Goal: Transaction & Acquisition: Book appointment/travel/reservation

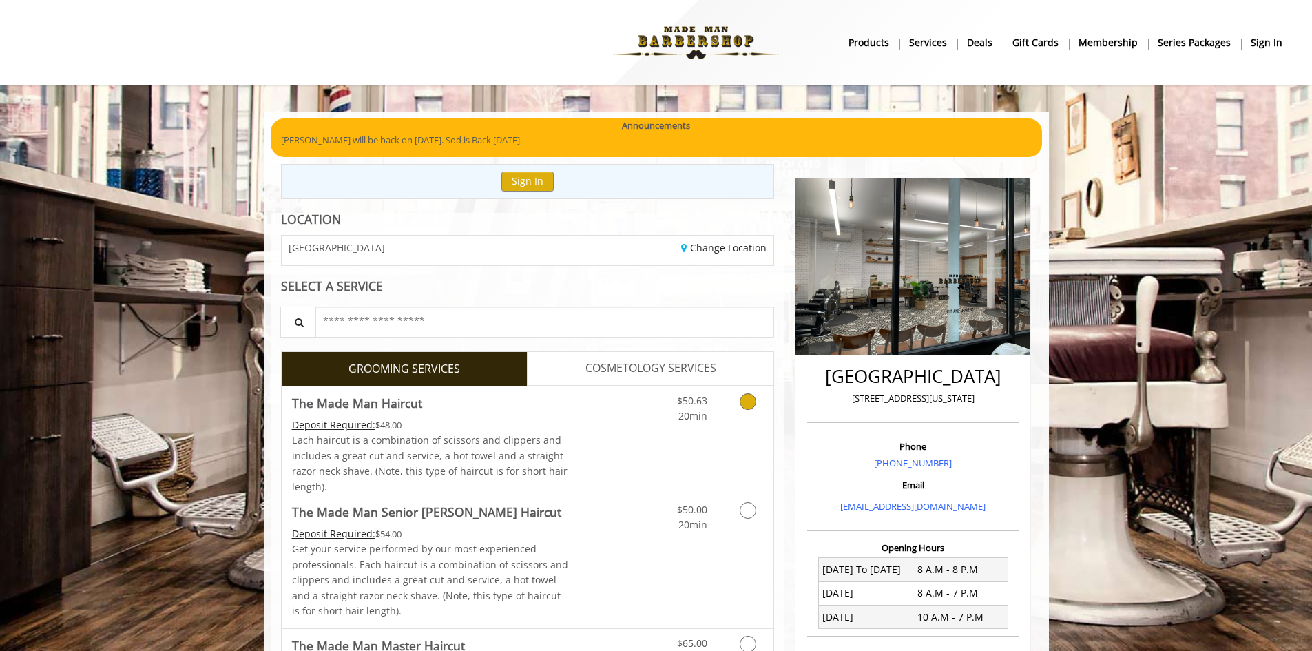
click at [666, 432] on div "$50.63 20min" at bounding box center [711, 440] width 123 height 108
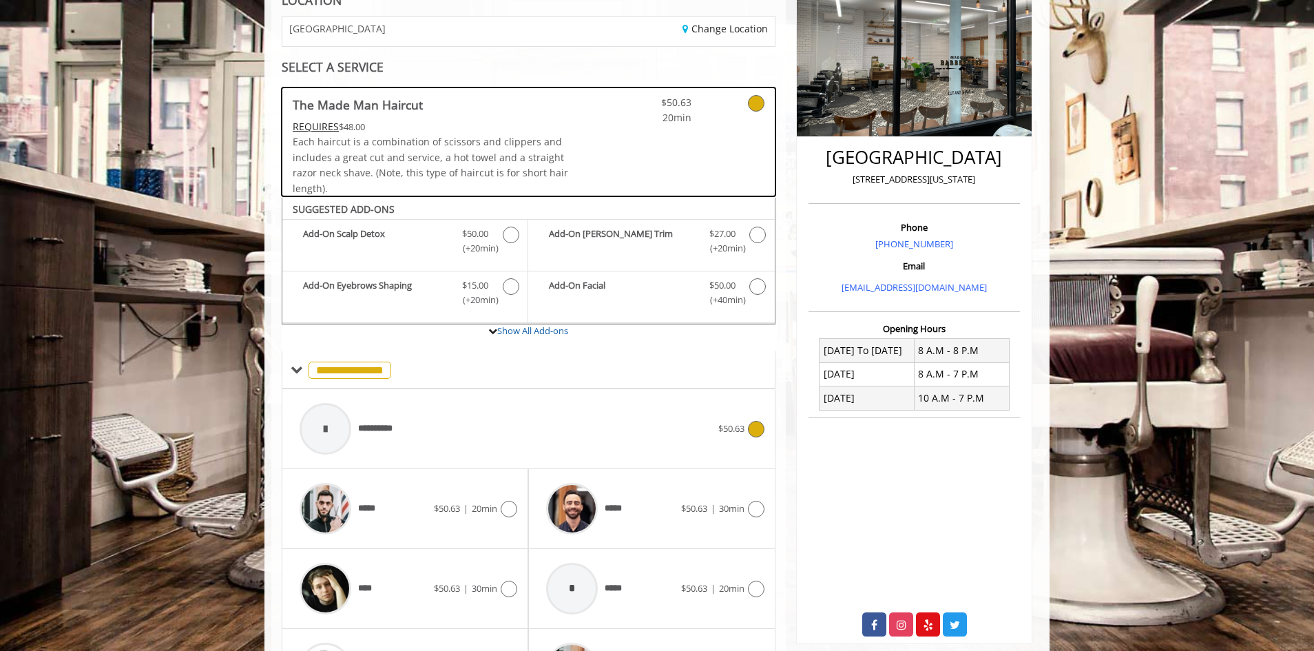
scroll to position [325, 0]
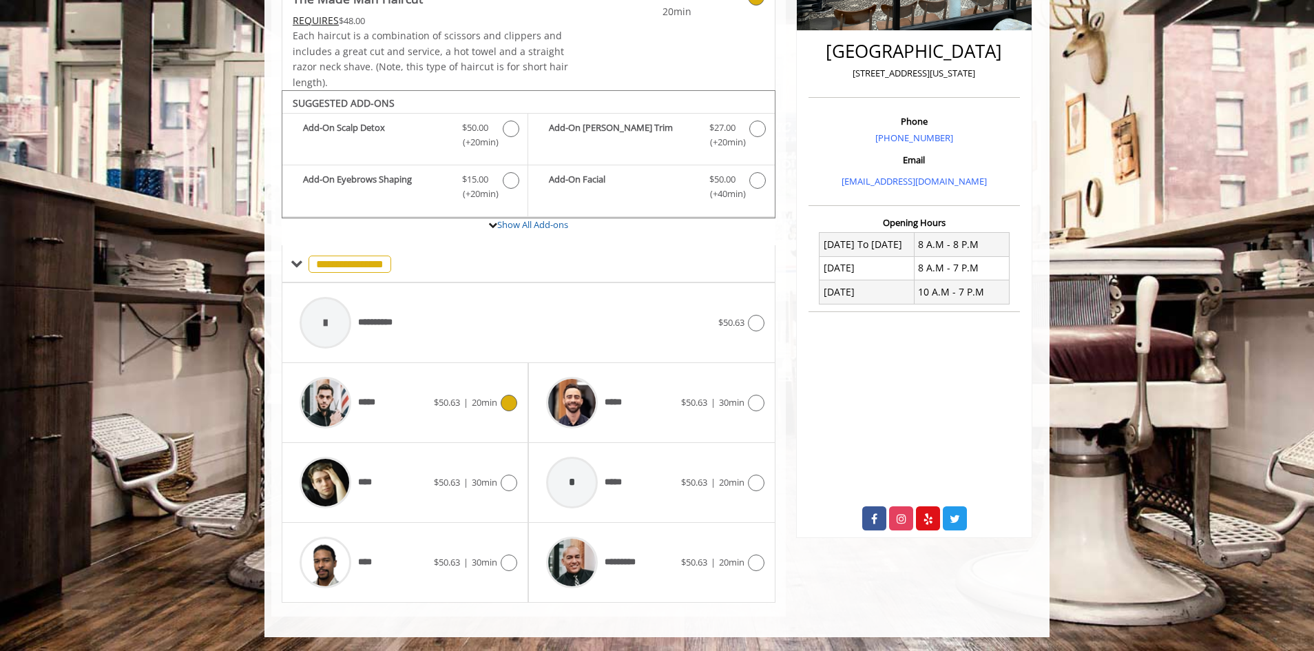
click at [462, 382] on div "***** $50.63 | 20min" at bounding box center [405, 402] width 224 height 65
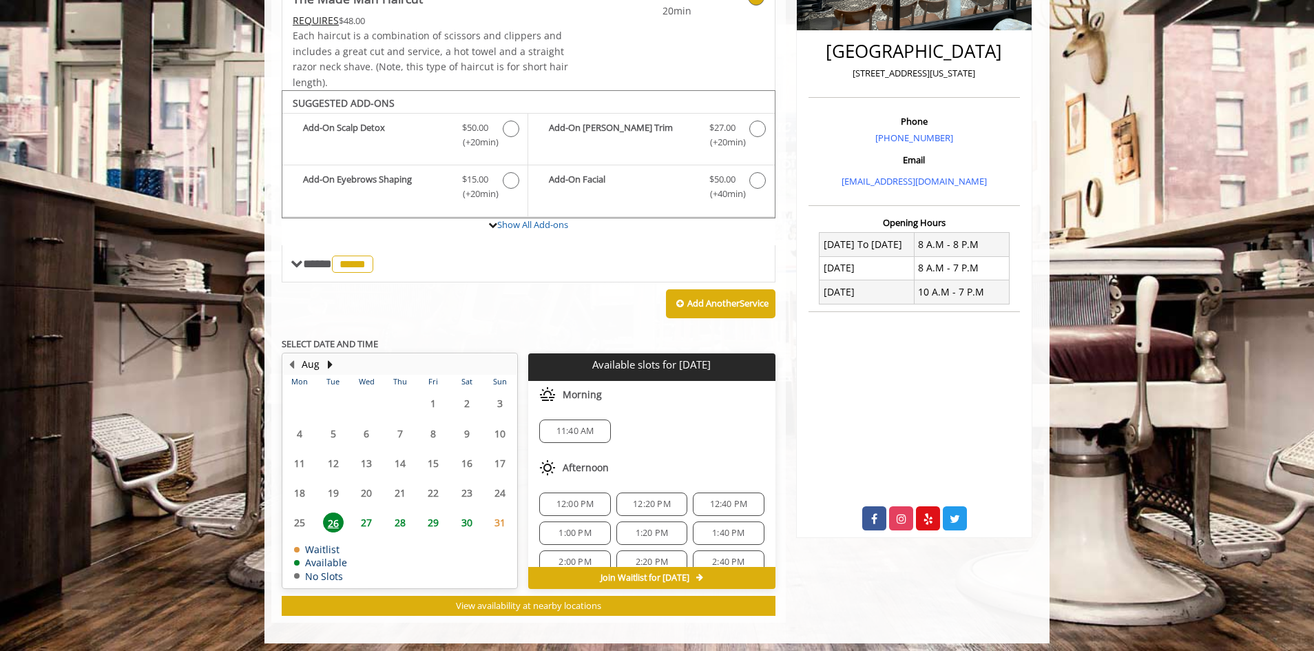
scroll to position [331, 0]
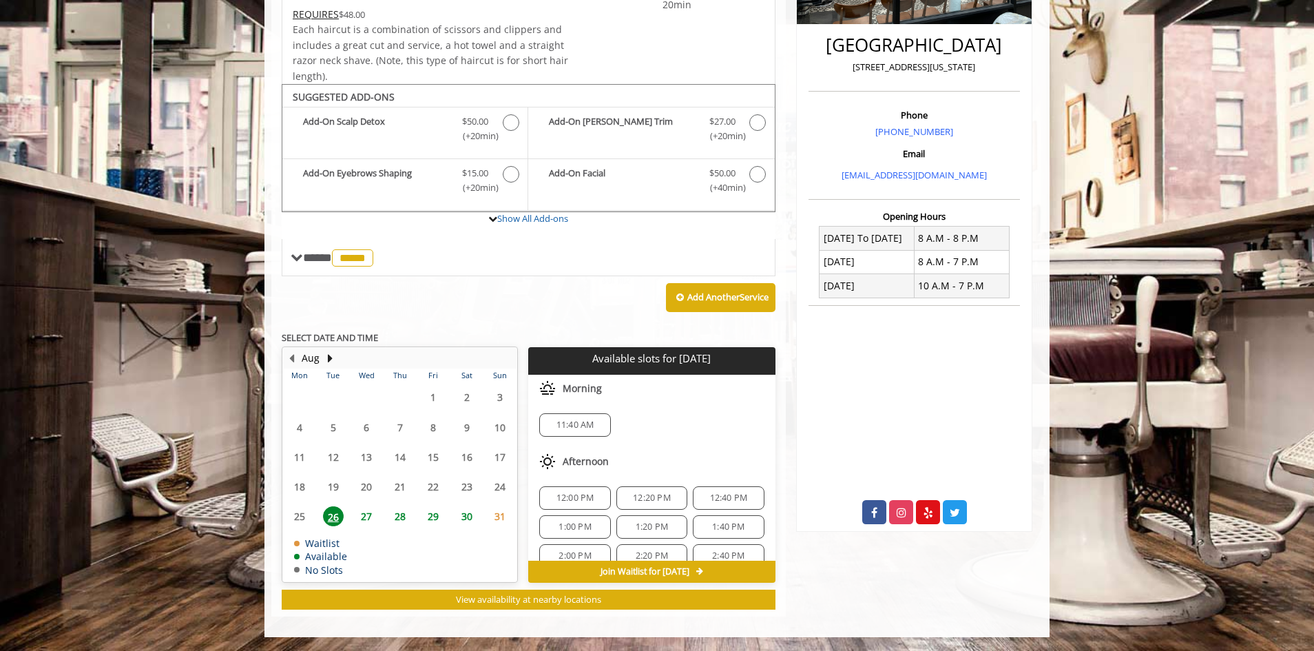
click at [432, 514] on span "29" at bounding box center [433, 516] width 21 height 20
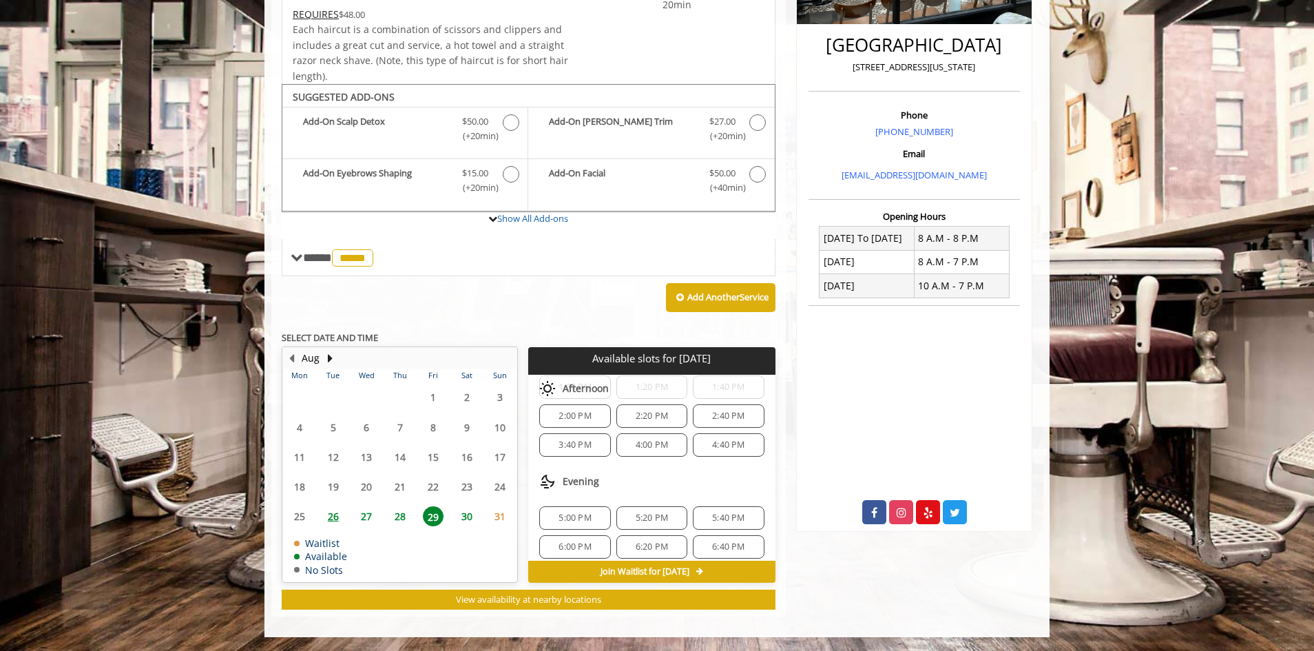
scroll to position [167, 0]
click at [577, 552] on span "5:00 PM" at bounding box center [574, 548] width 32 height 11
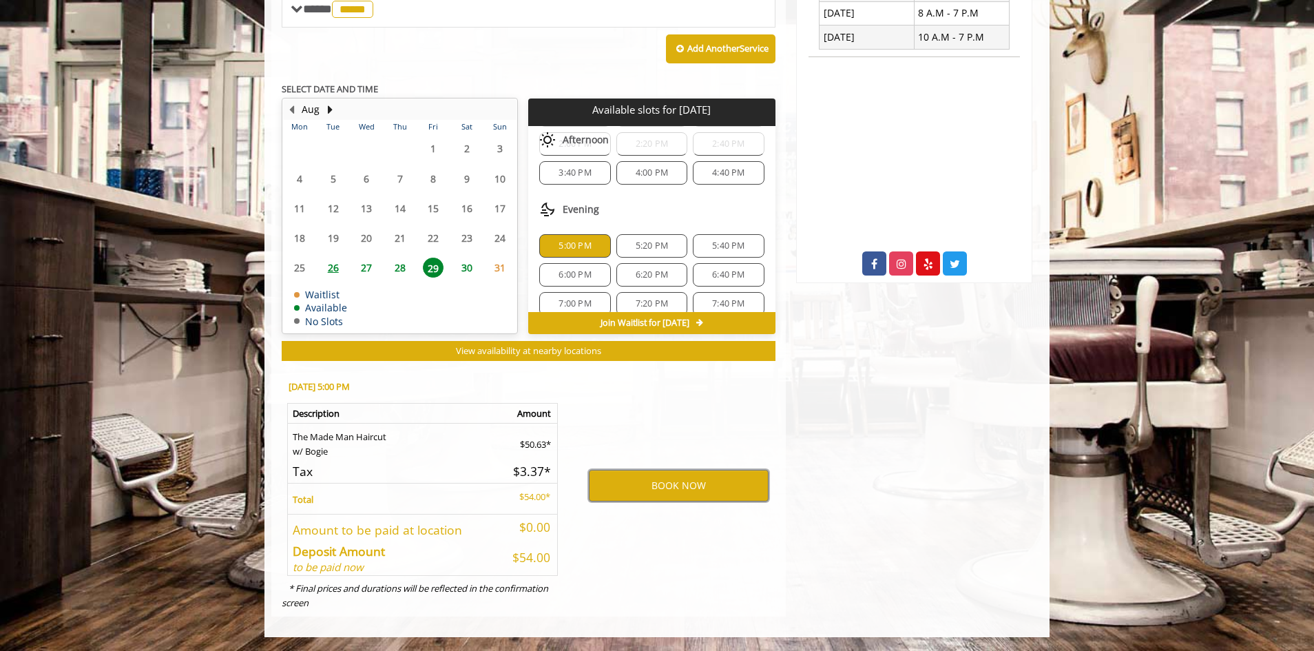
scroll to position [236, 0]
click at [707, 477] on button "BOOK NOW" at bounding box center [679, 486] width 180 height 32
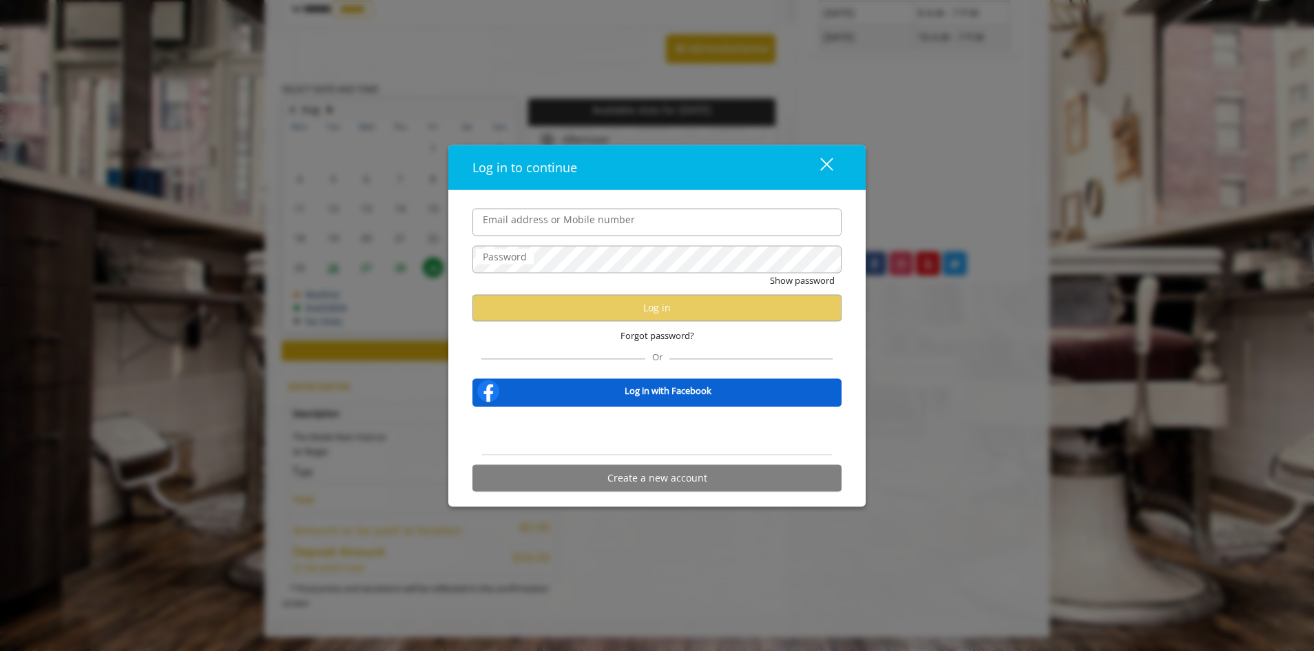
type input "**********"
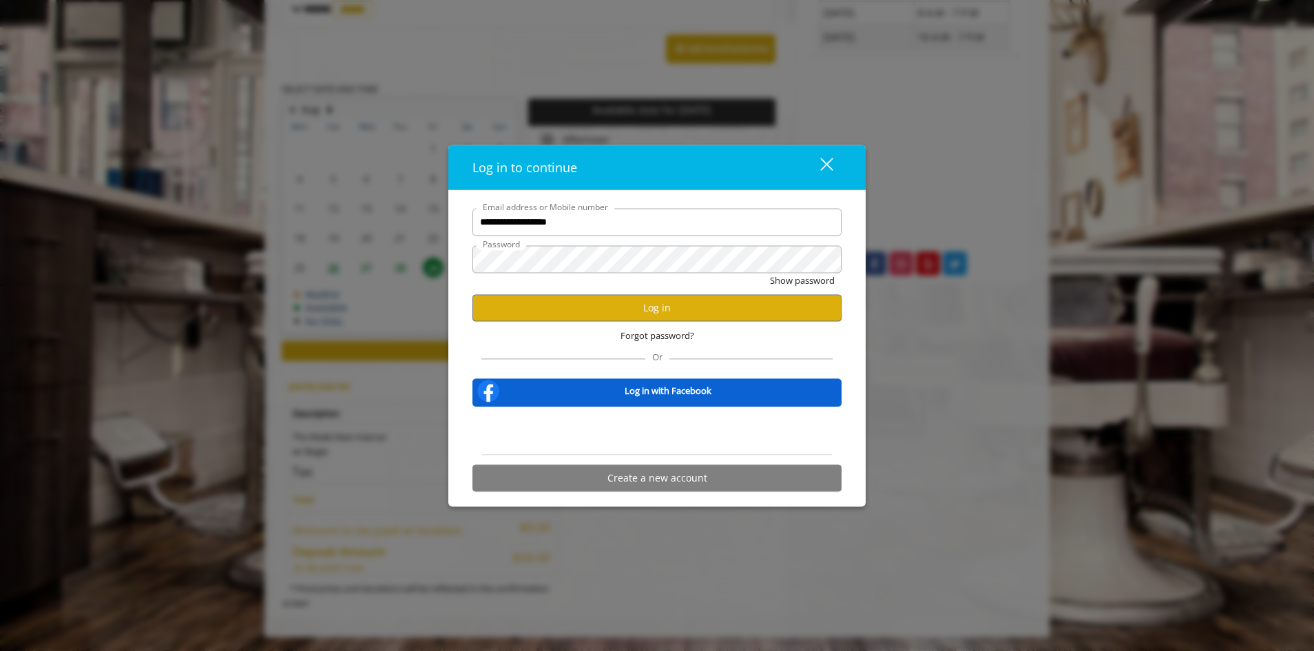
scroll to position [0, 0]
click at [682, 319] on button "Log in" at bounding box center [656, 307] width 369 height 27
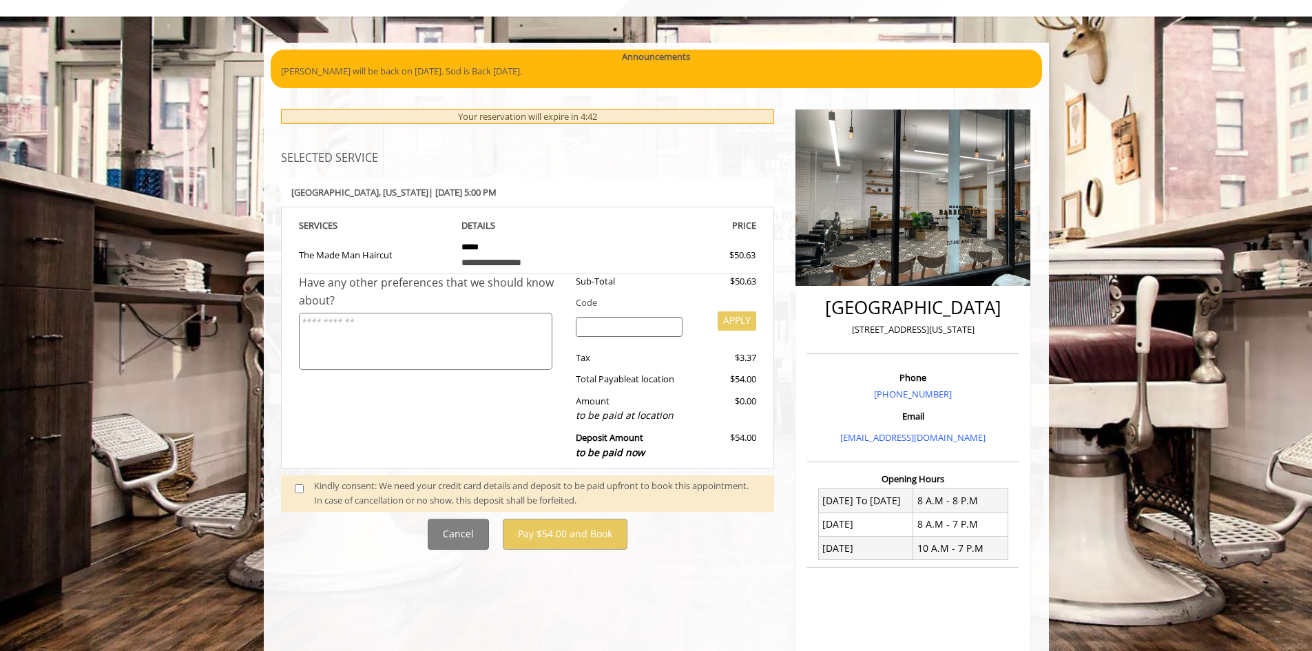
scroll to position [207, 0]
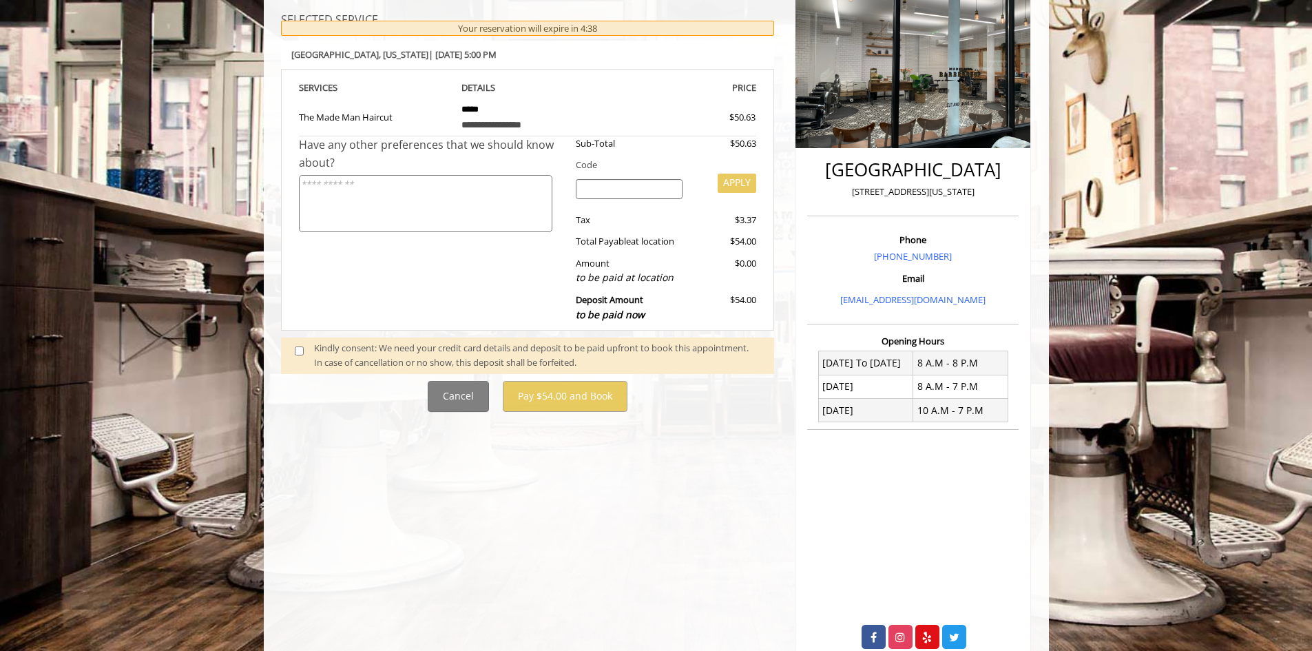
click at [294, 345] on span at bounding box center [304, 355] width 41 height 29
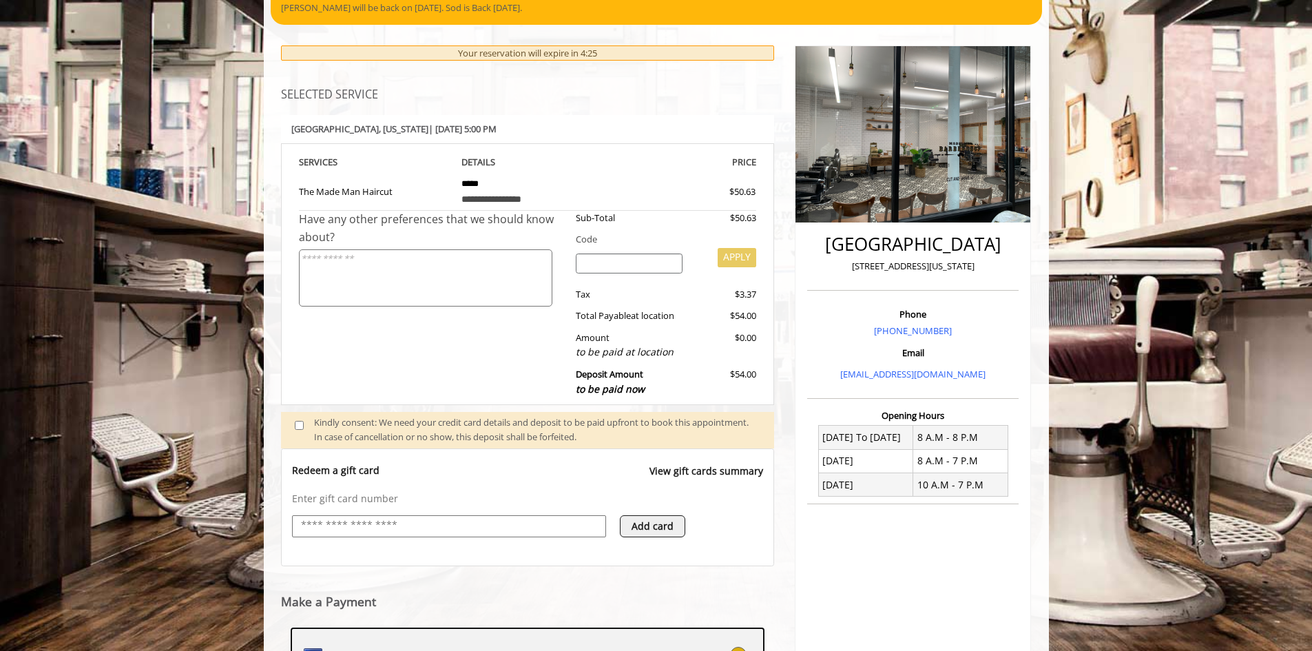
scroll to position [339, 0]
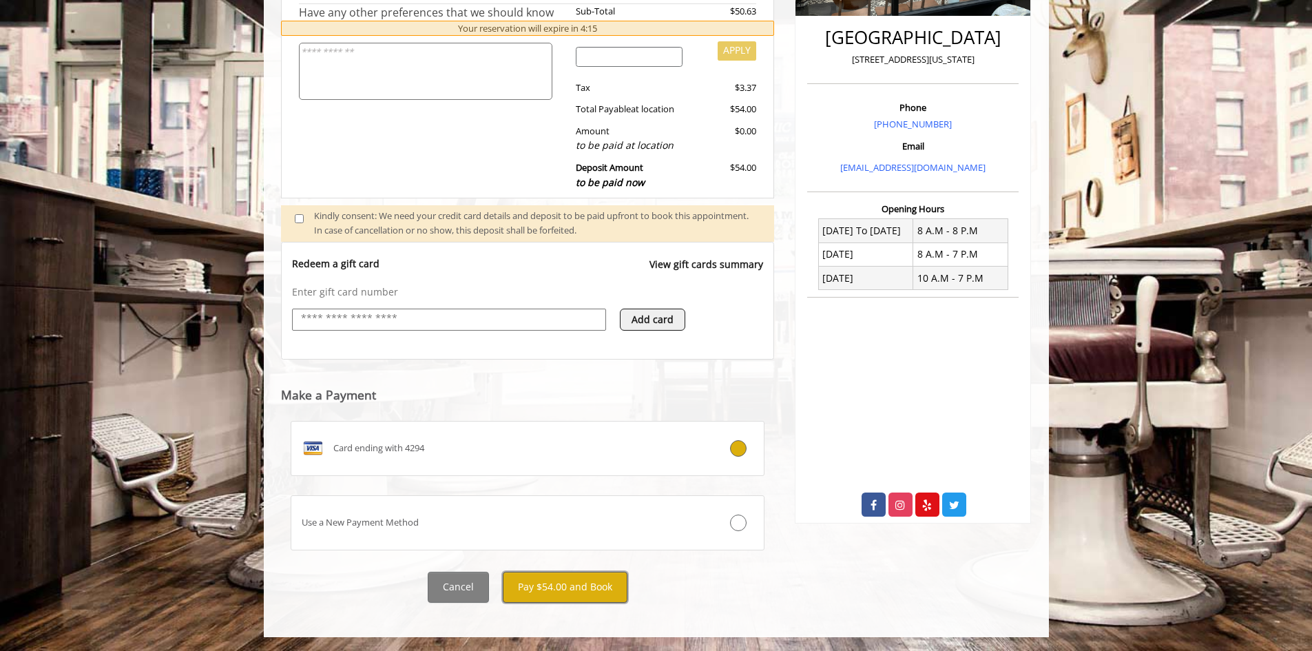
click at [576, 583] on button "Pay $54.00 and Book" at bounding box center [565, 587] width 125 height 31
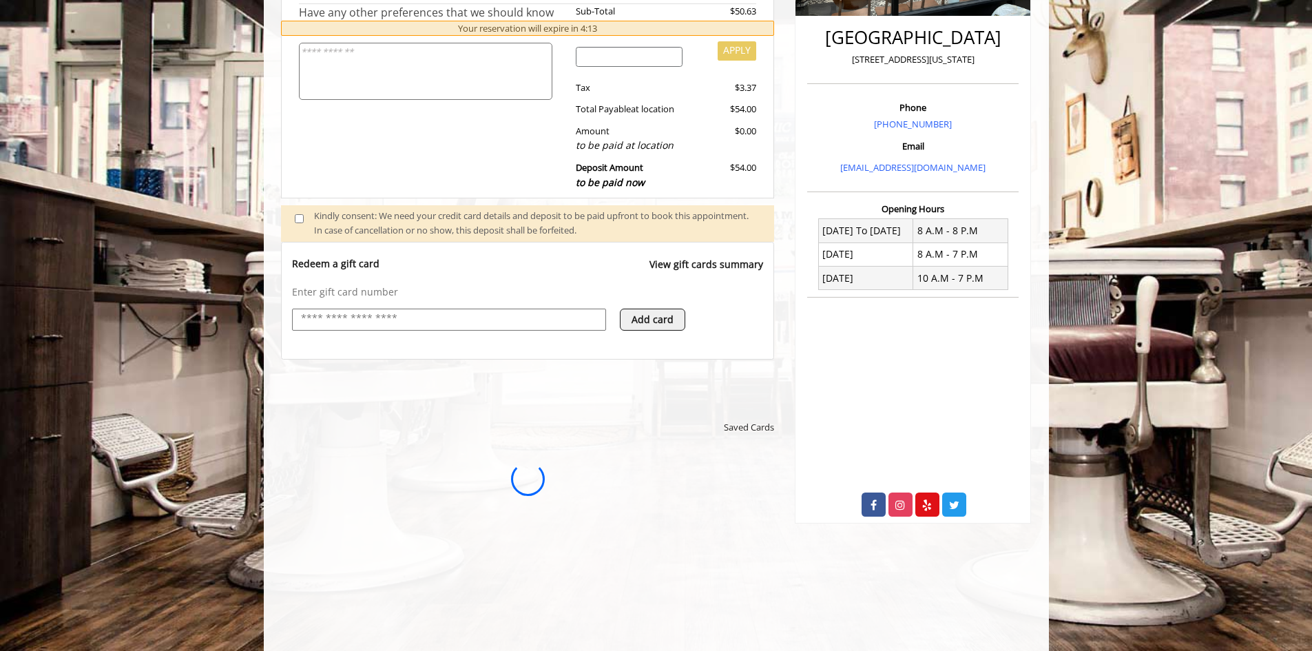
scroll to position [0, 0]
